Goal: Complete application form

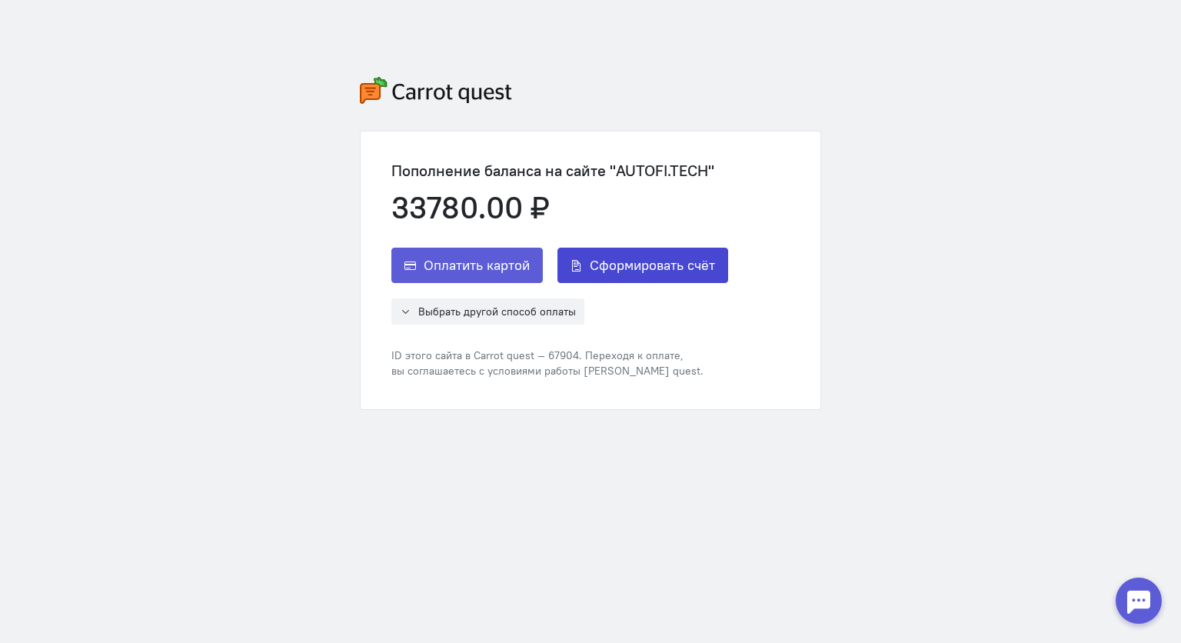
click at [654, 261] on span "Сформировать счёт" at bounding box center [652, 265] width 125 height 18
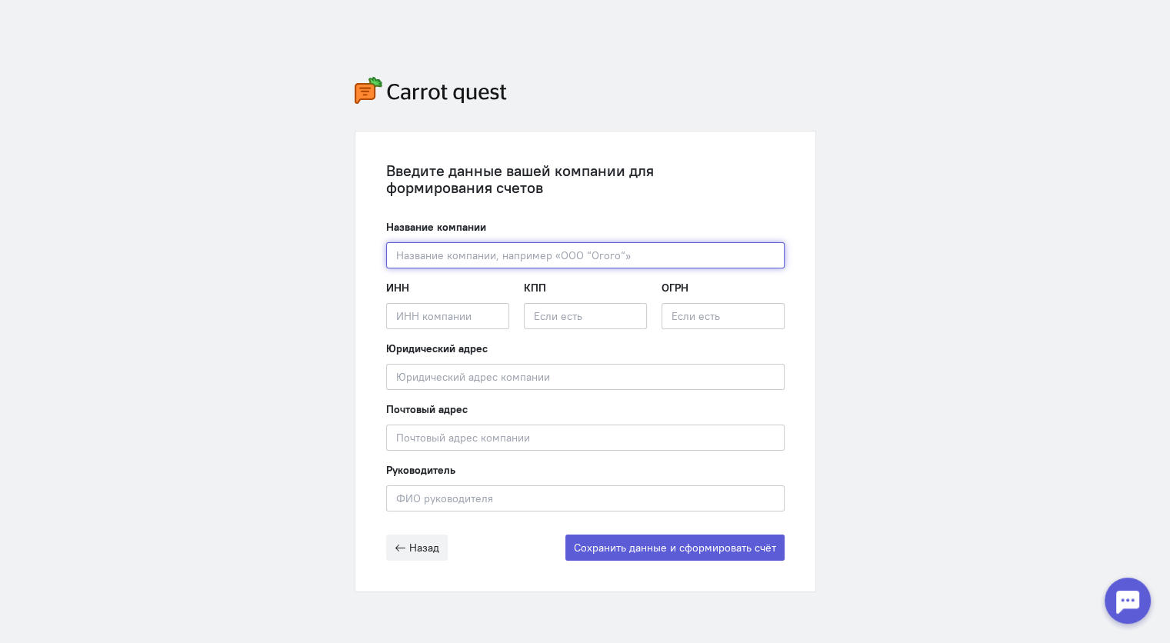
click at [444, 248] on input "text" at bounding box center [585, 255] width 398 height 26
click at [434, 255] on input "text" at bounding box center [585, 255] width 398 height 26
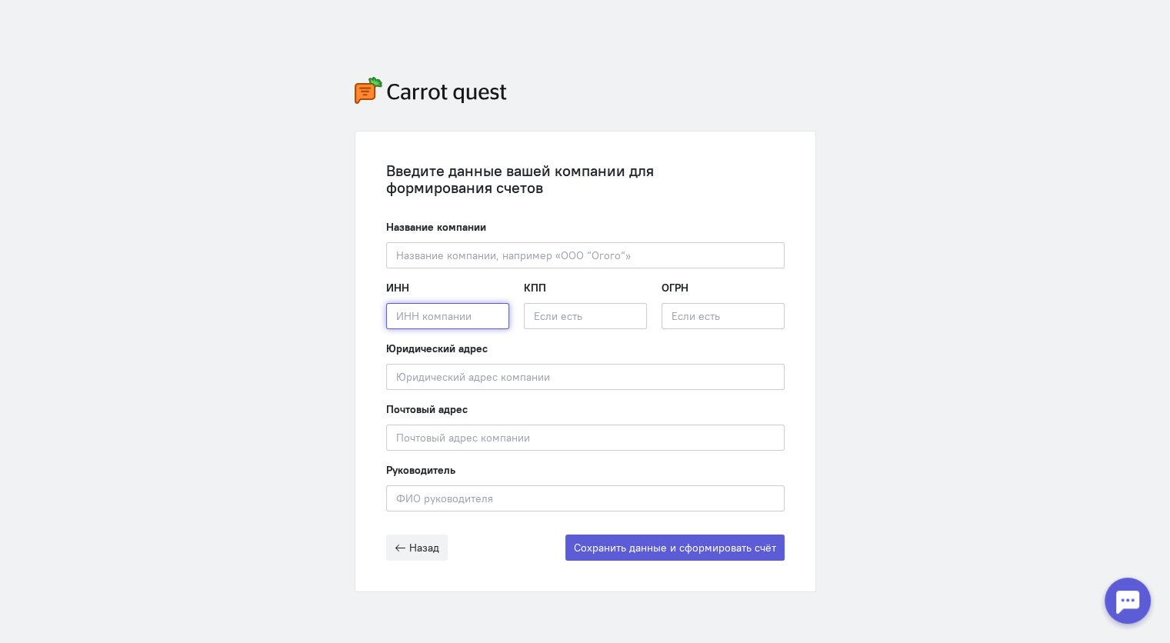
click at [397, 320] on input "text" at bounding box center [447, 316] width 123 height 26
paste input "9710000298"
type input "9710000298"
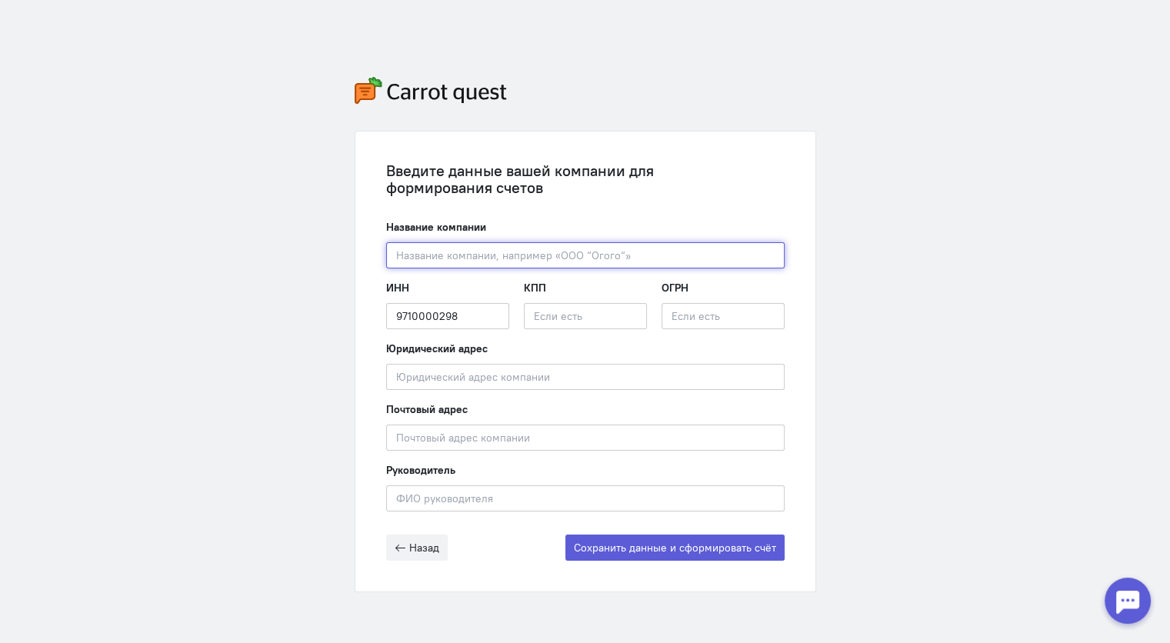
click at [412, 256] on input "text" at bounding box center [585, 255] width 398 height 26
paste input "9710000298"
type input "9710000298"
drag, startPoint x: 483, startPoint y: 258, endPoint x: 388, endPoint y: 238, distance: 96.8
click at [388, 238] on div "Название компании 9710000298 Введите название компании" at bounding box center [585, 243] width 398 height 49
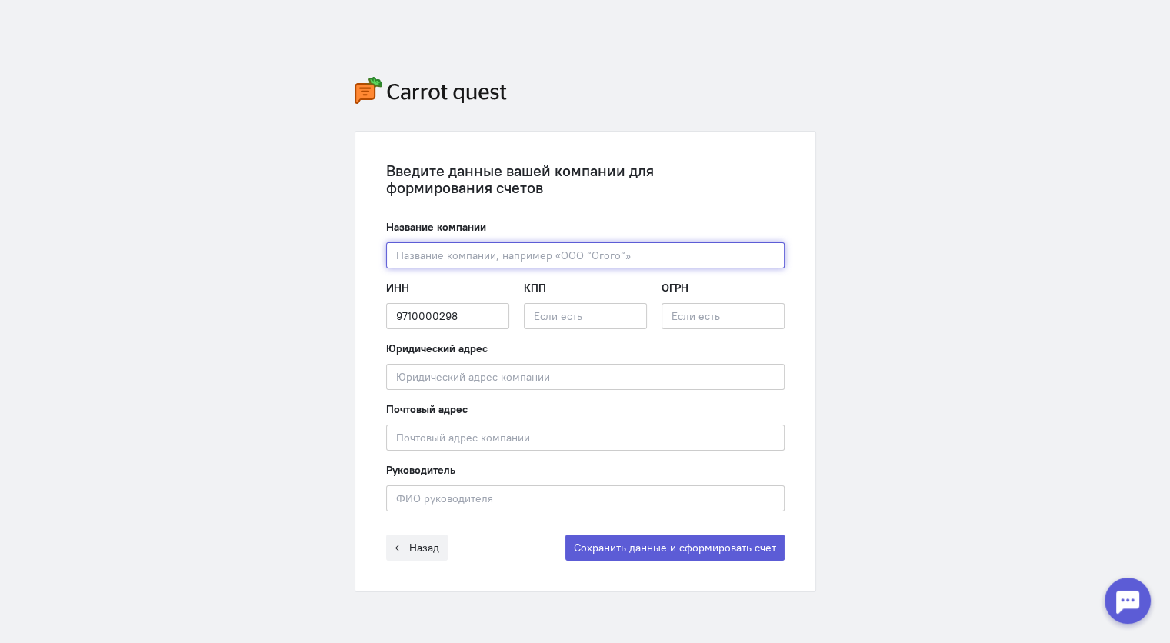
click at [424, 253] on input "text" at bounding box center [585, 255] width 398 height 26
paste input "ООО "Гетмолидс""
type input "ООО "Гетмолидс""
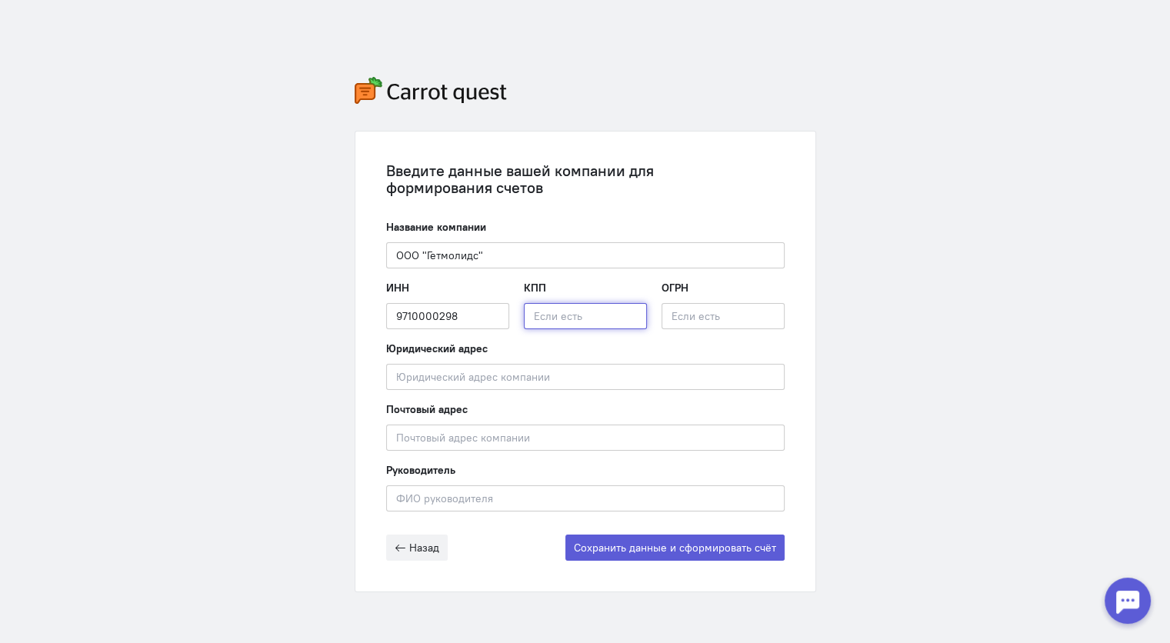
click at [564, 319] on input "text" at bounding box center [585, 316] width 123 height 26
click at [540, 315] on input "text" at bounding box center [585, 316] width 123 height 26
paste input "771001001"
type input "771001001"
click at [687, 313] on input "text" at bounding box center [722, 316] width 123 height 26
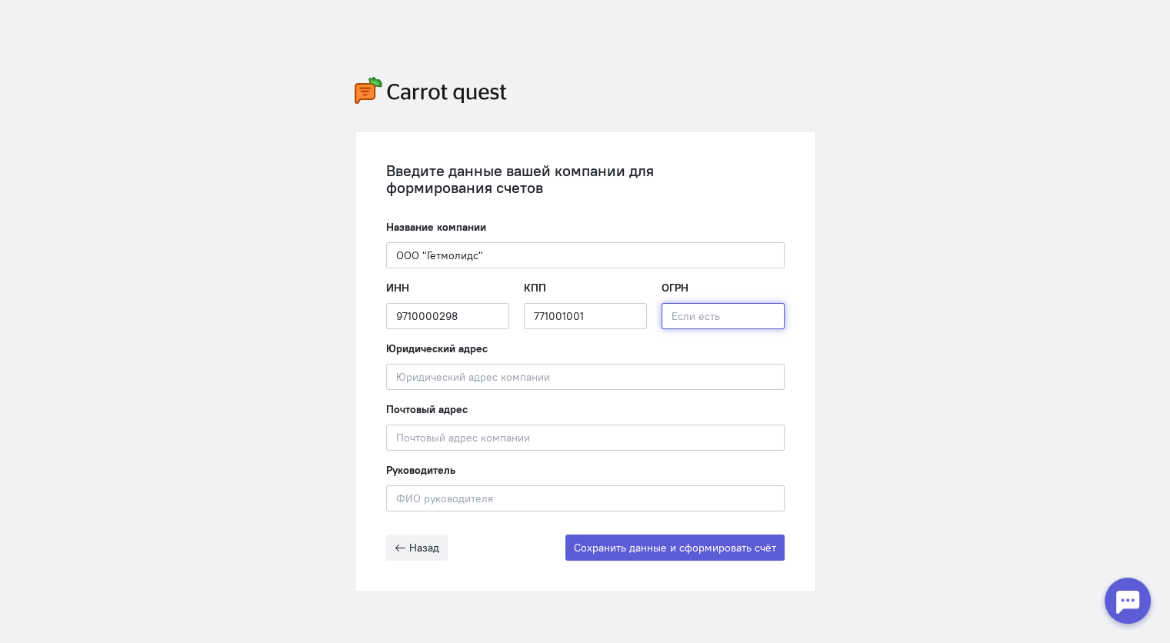
paste input "1157746721384"
type input "1157746721384"
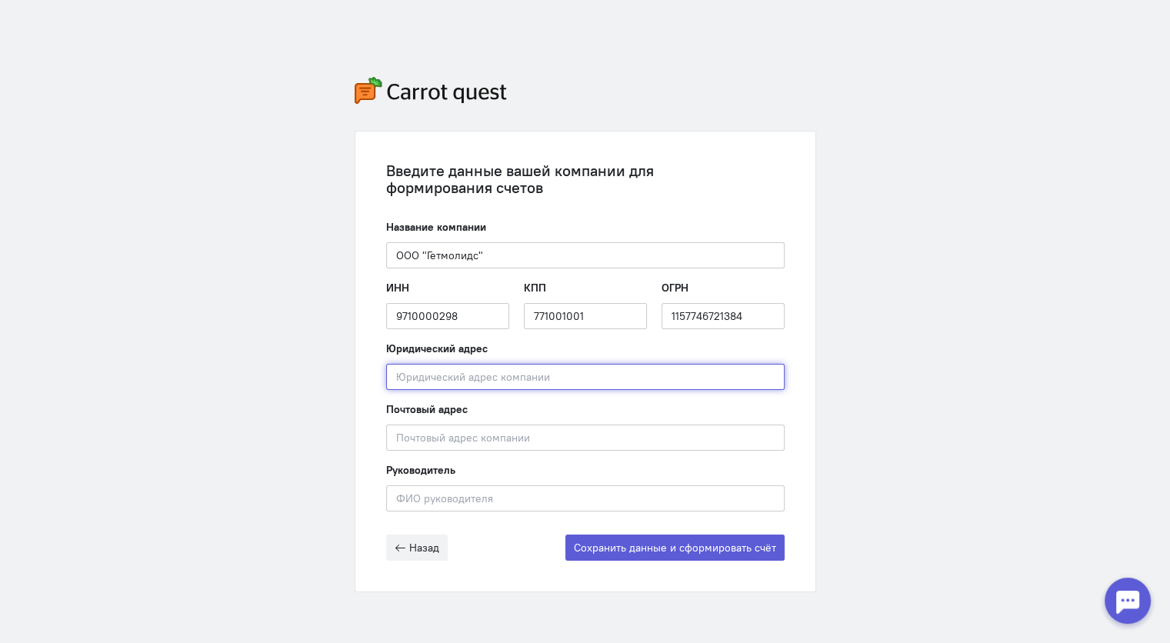
click at [450, 370] on input "text" at bounding box center [585, 377] width 398 height 26
click at [409, 388] on input "text" at bounding box center [585, 377] width 398 height 26
paste input "[STREET_ADDRESS][PERSON_NAME] 1, офис 2"
type input "[STREET_ADDRESS][PERSON_NAME] 1, офис 2"
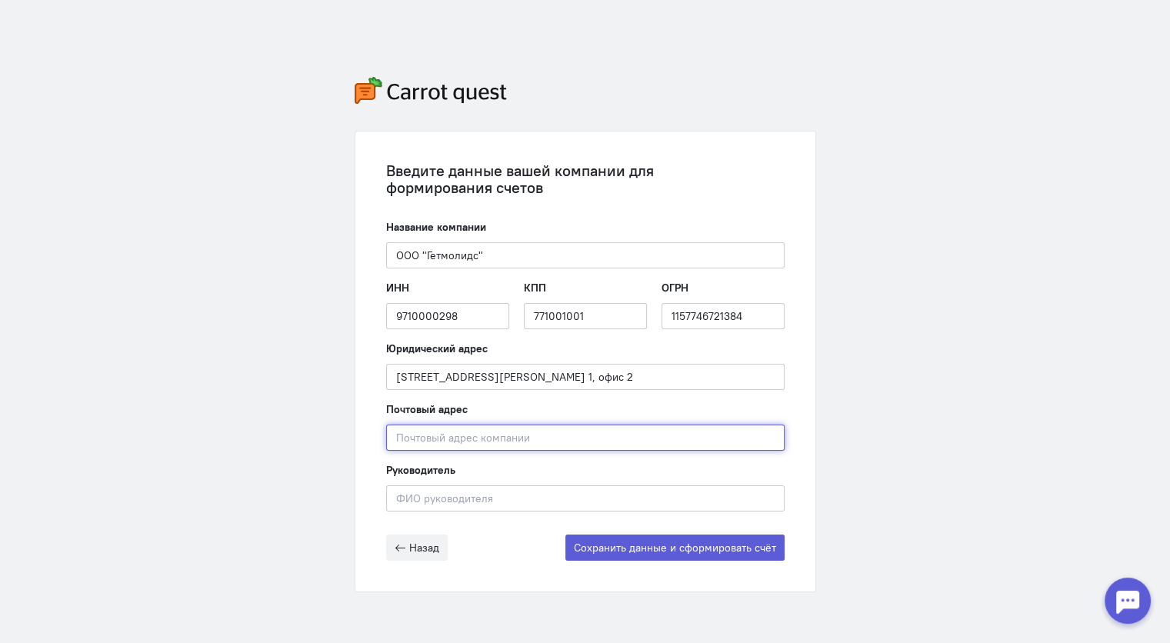
click at [431, 435] on input "text" at bounding box center [585, 437] width 398 height 26
paste input "[STREET_ADDRESS][PERSON_NAME] 1, офис 2"
type input "[STREET_ADDRESS][PERSON_NAME] 1, офис 2"
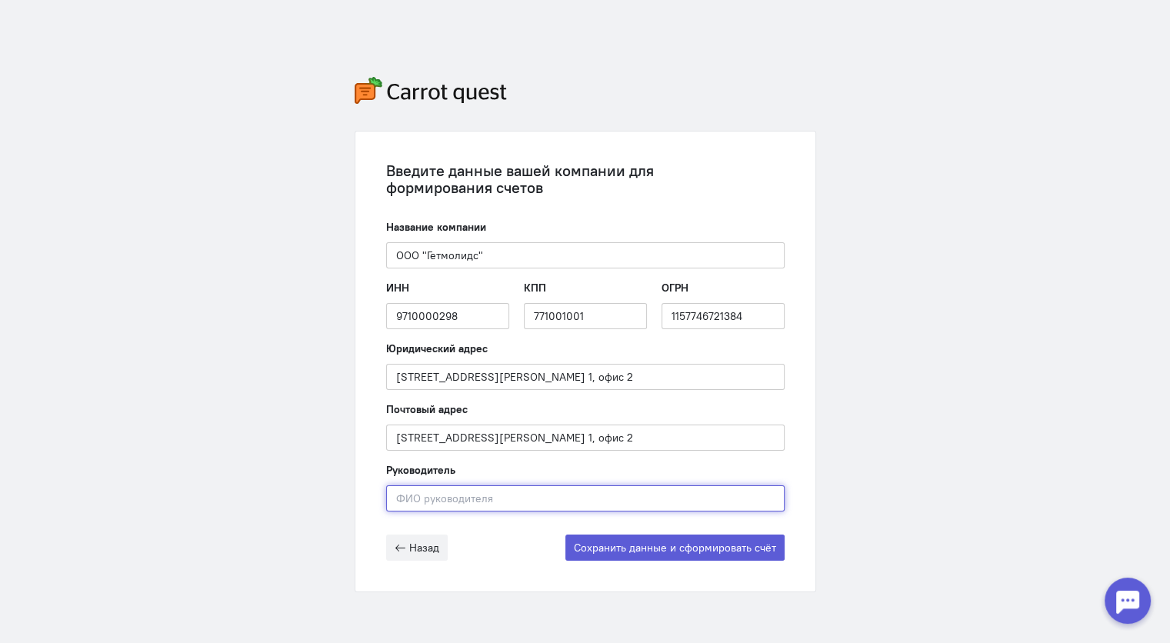
click at [419, 492] on input "text" at bounding box center [585, 498] width 398 height 26
click at [409, 497] on input "text" at bounding box center [585, 498] width 398 height 26
paste input "[PERSON_NAME]"
type input "[PERSON_NAME]"
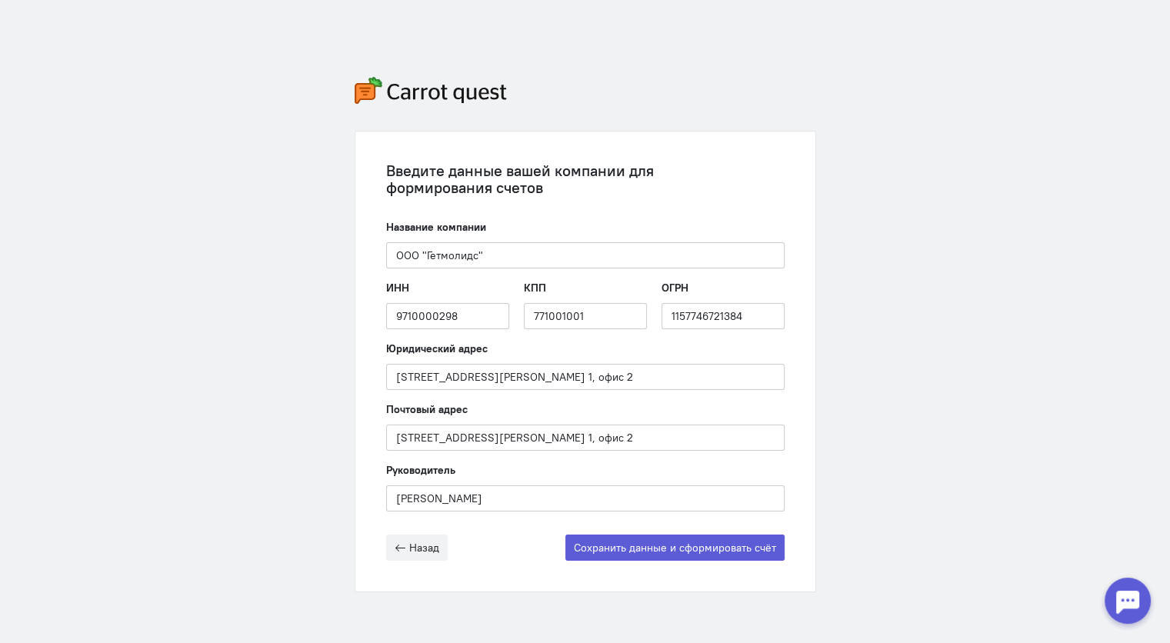
click at [507, 548] on div "Назад Сохранить данные и сформировать счёт" at bounding box center [585, 547] width 398 height 26
click at [684, 551] on button "Сохранить данные и сформировать счёт" at bounding box center [674, 547] width 219 height 26
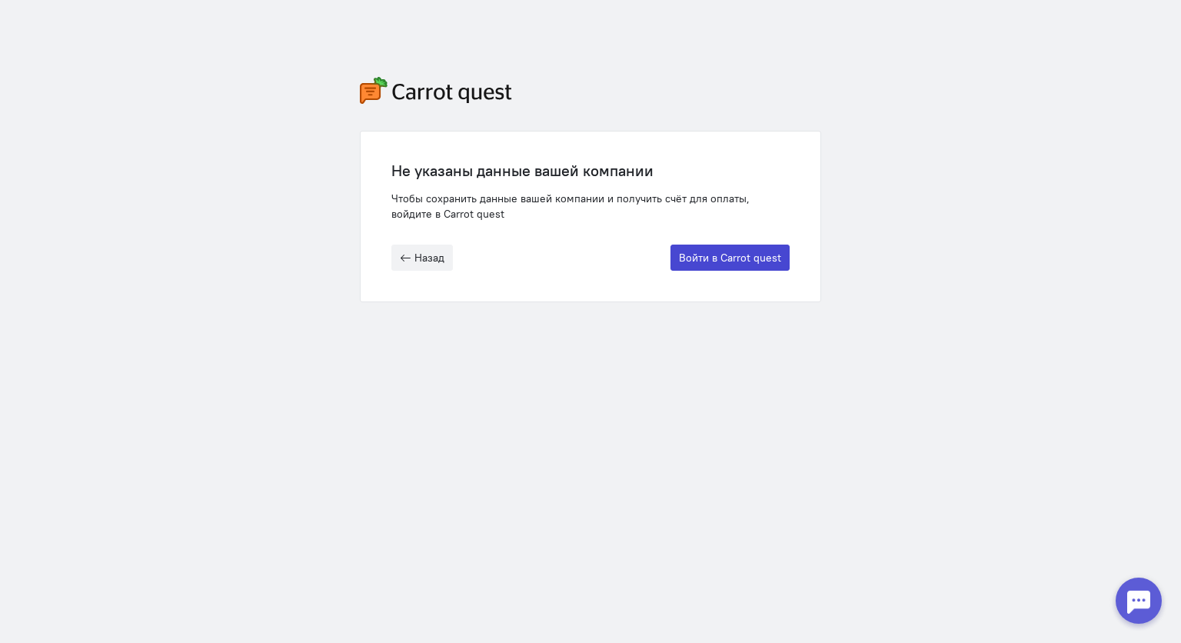
click at [722, 252] on button "Войти в Carrot quest" at bounding box center [729, 258] width 119 height 26
